Goal: Find specific page/section

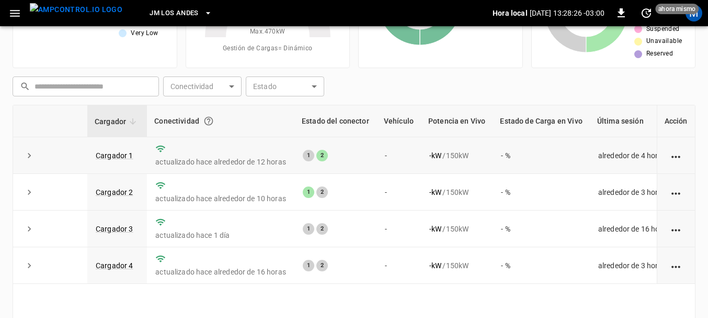
scroll to position [105, 0]
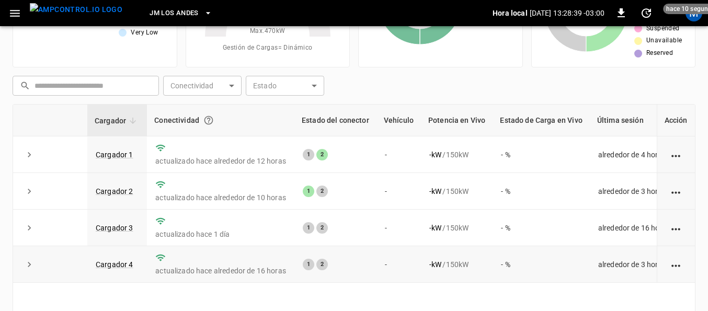
click at [221, 283] on td "actualizado hace alrededor de 16 horas" at bounding box center [221, 264] width 148 height 37
